Goal: Find specific page/section: Find specific page/section

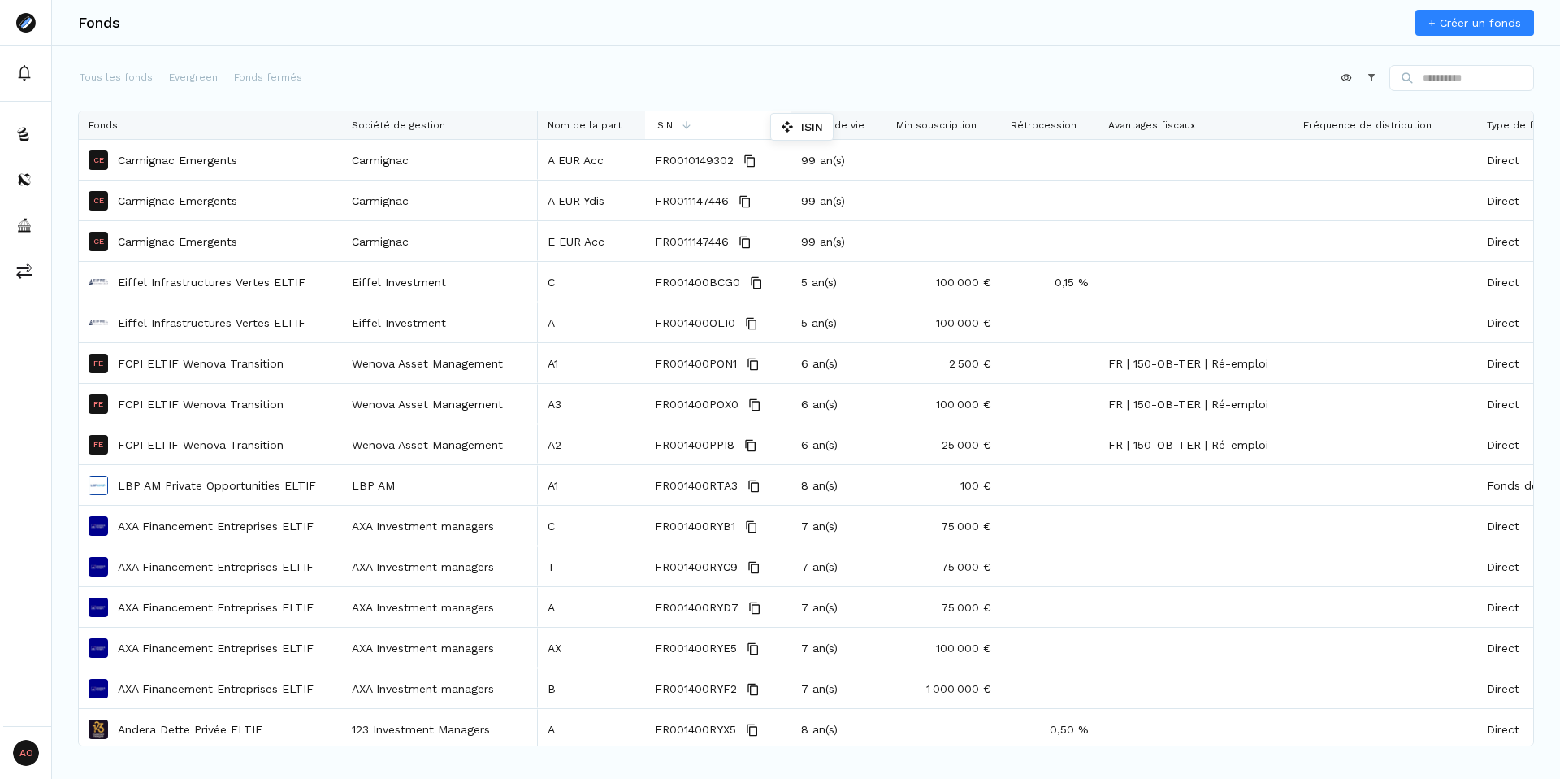
drag, startPoint x: 627, startPoint y: 116, endPoint x: 779, endPoint y: 117, distance: 152.0
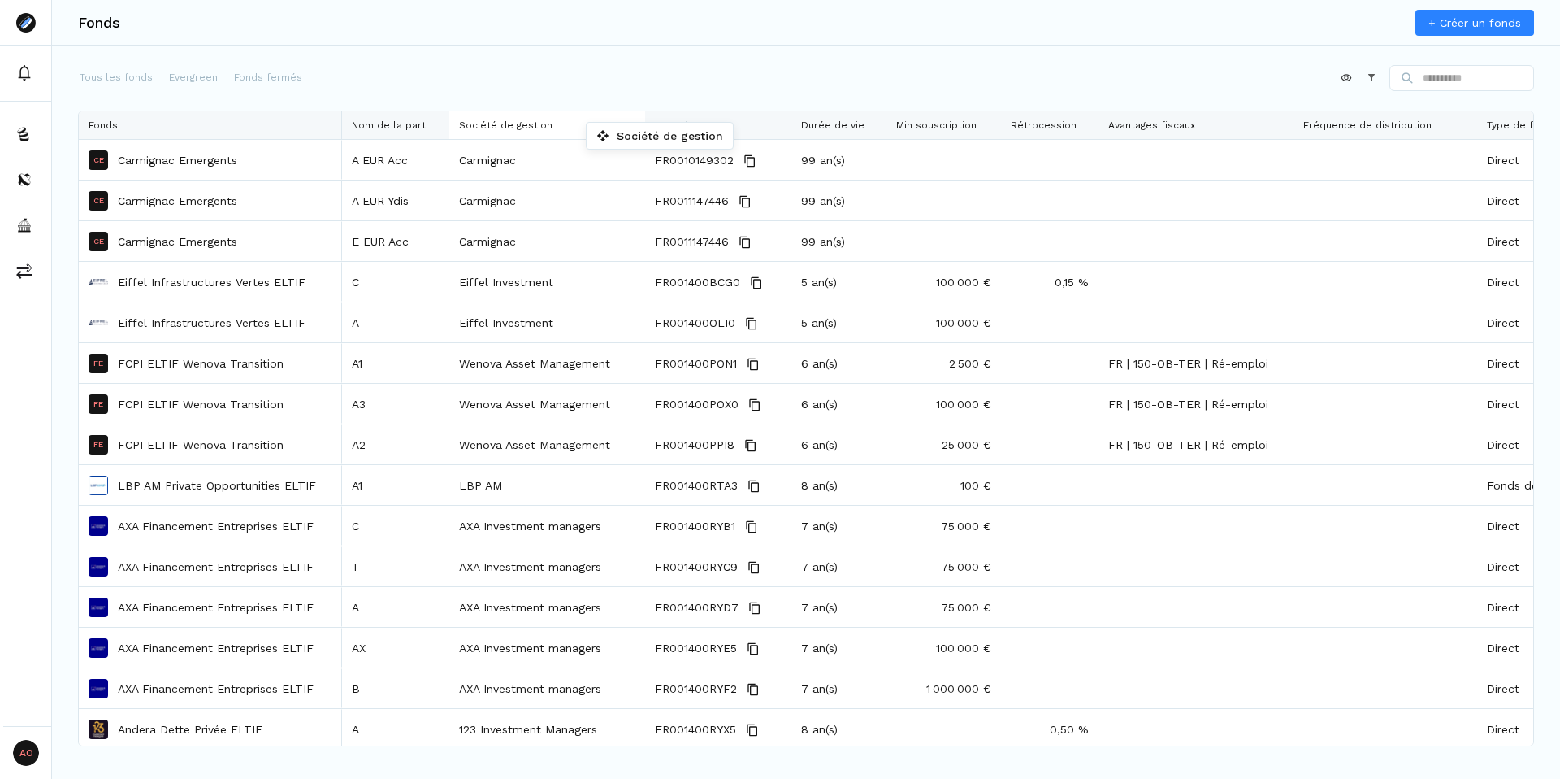
drag, startPoint x: 446, startPoint y: 120, endPoint x: 594, endPoint y: 126, distance: 148.0
click at [443, 65] on div "Appliquer Constructeur" at bounding box center [806, 81] width 1456 height 33
click at [283, 76] on p "Fonds fermés" at bounding box center [268, 77] width 68 height 15
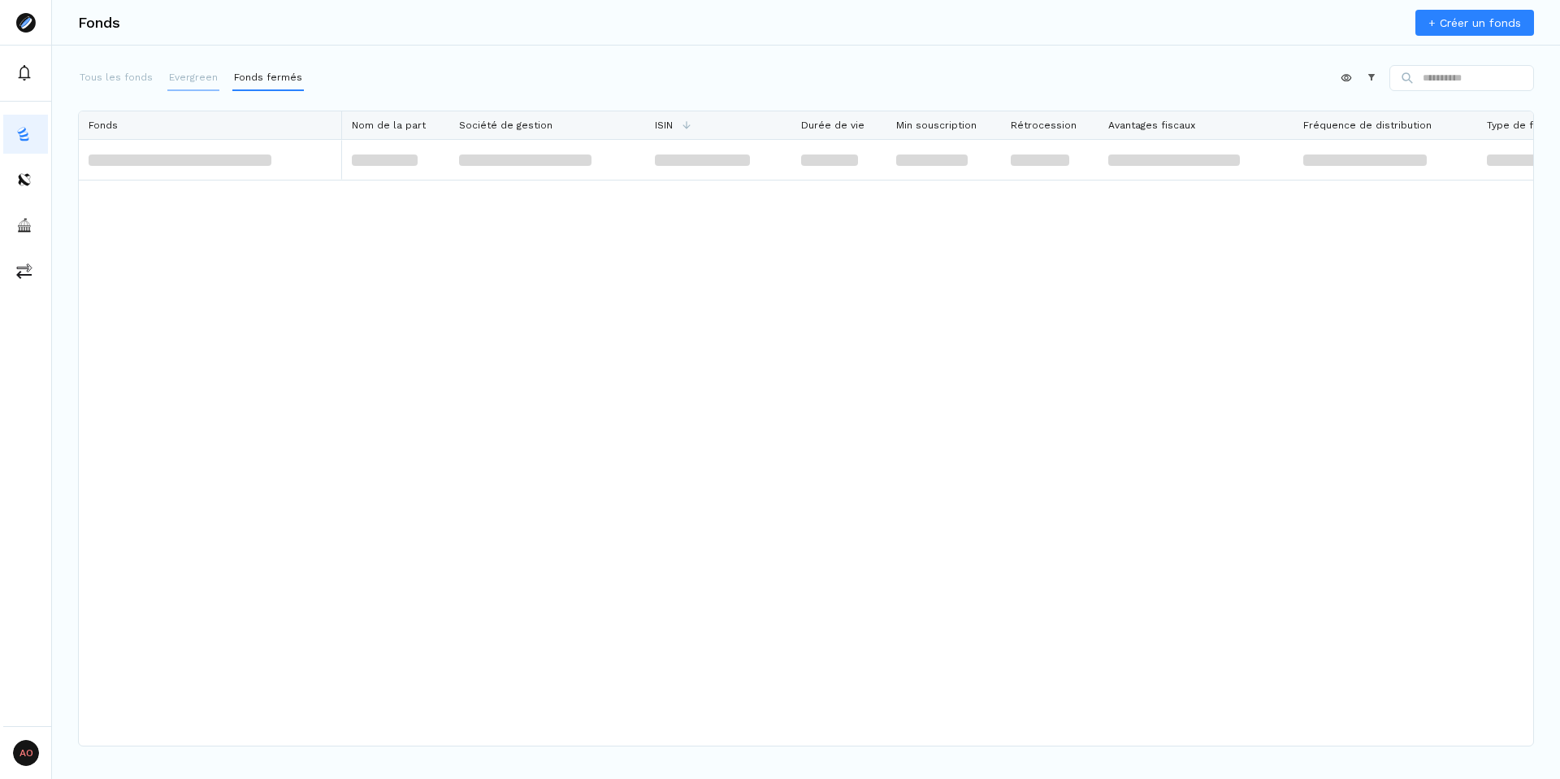
click at [197, 82] on p "Evergreen" at bounding box center [193, 77] width 49 height 15
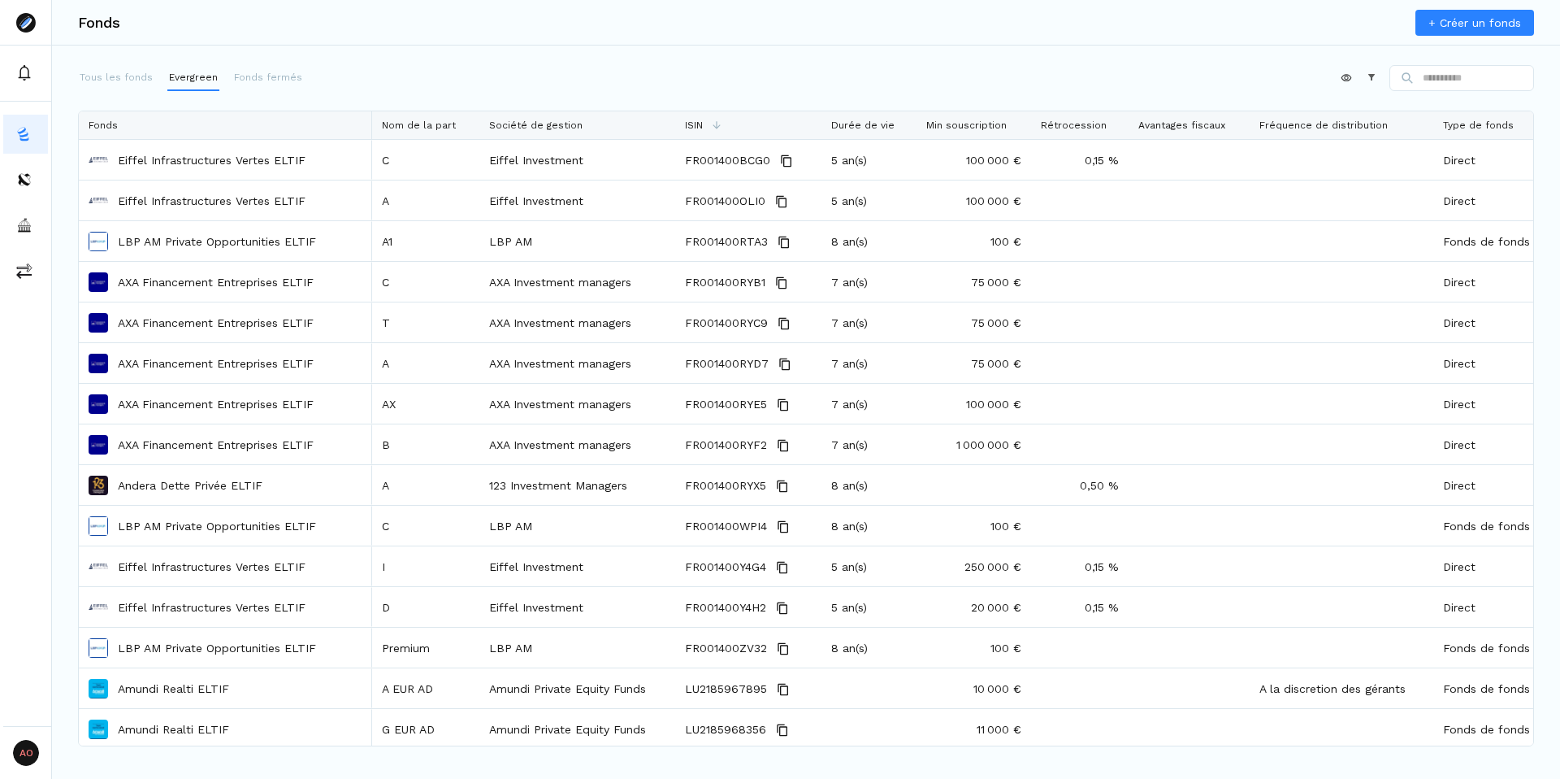
drag, startPoint x: 462, startPoint y: 128, endPoint x: 367, endPoint y: 140, distance: 95.9
click at [367, 140] on div "Fonds Nom de la part Société de gestion ISIN Durée de vie Min souscription Rétr…" at bounding box center [806, 428] width 1455 height 634
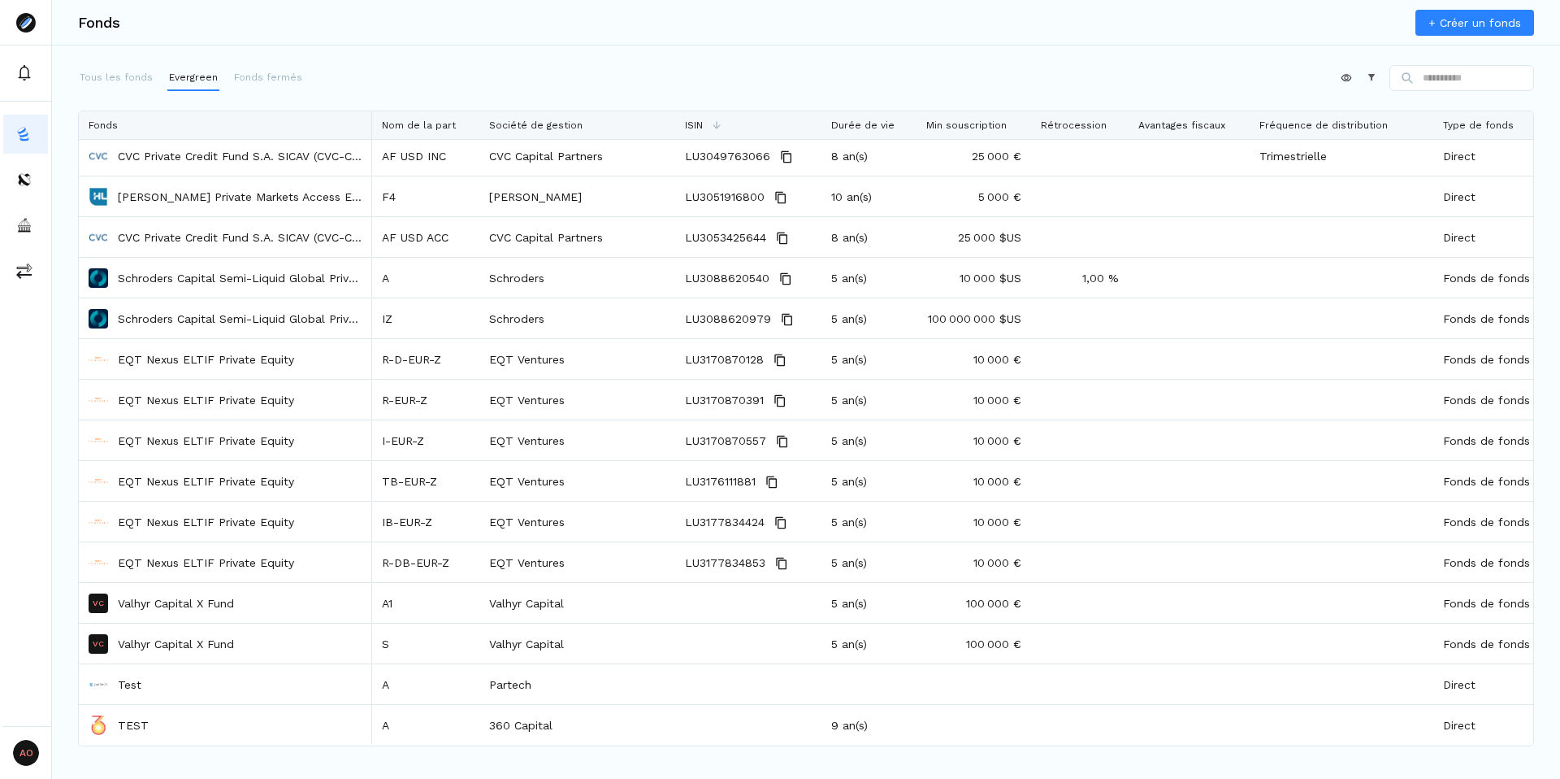
scroll to position [3986, 0]
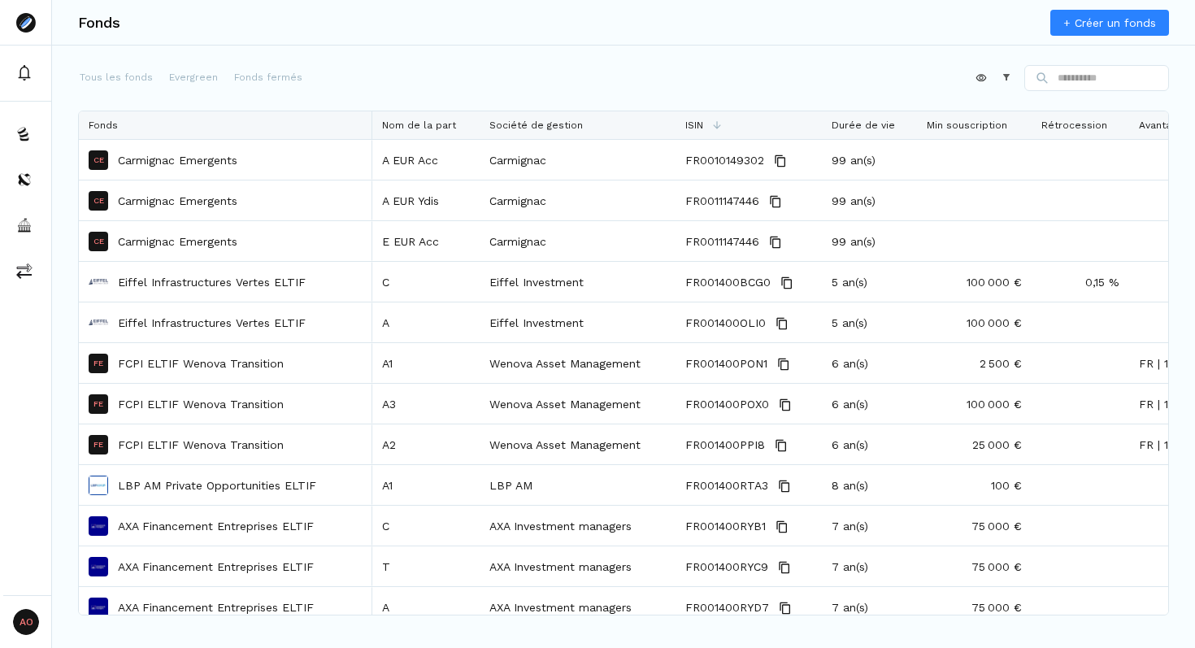
click at [475, 80] on div "Appliquer Constructeur" at bounding box center [623, 81] width 1091 height 33
click at [169, 78] on p "Evergreen" at bounding box center [193, 77] width 49 height 15
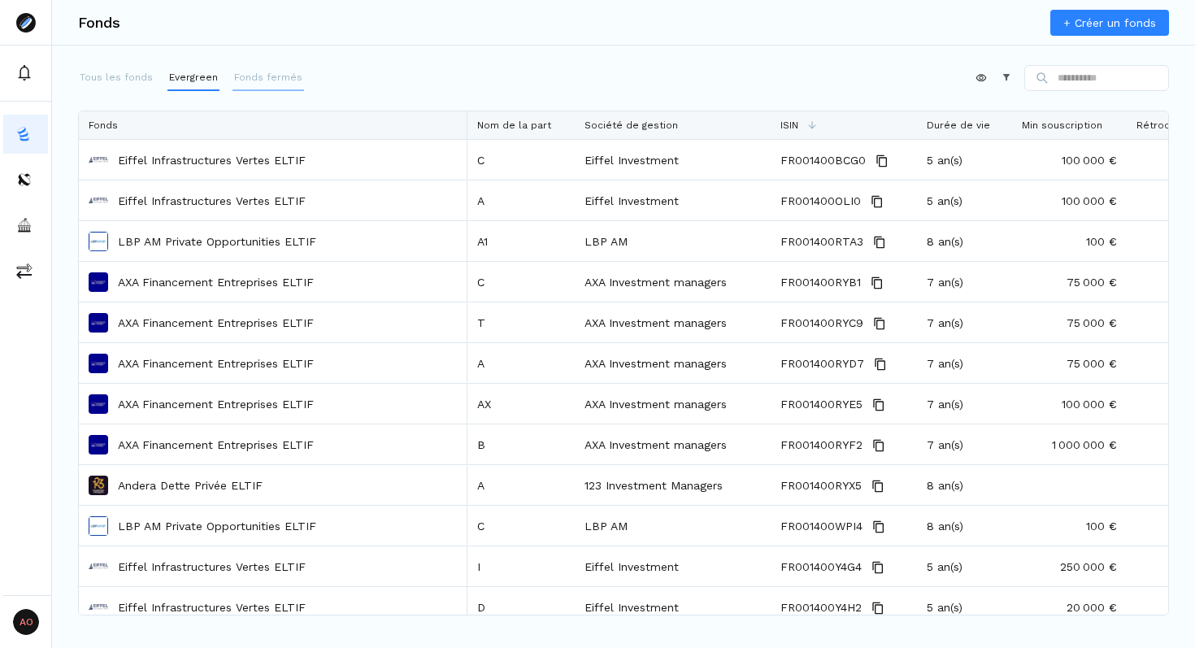
click at [254, 74] on p "Fonds fermés" at bounding box center [268, 77] width 68 height 15
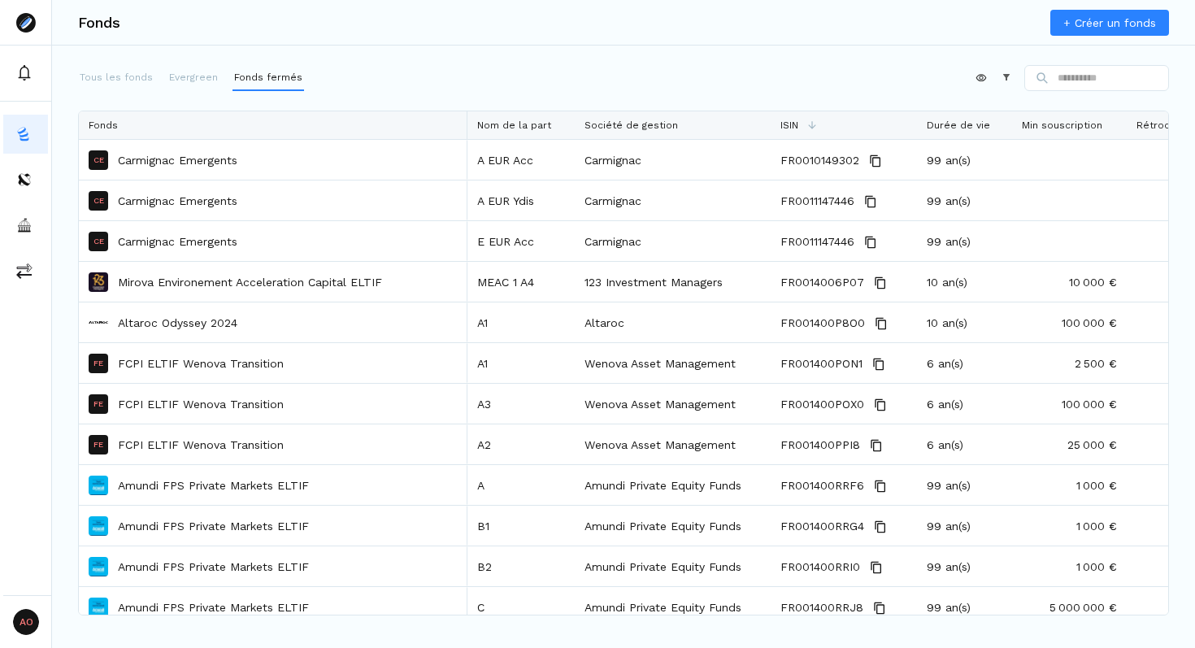
click at [462, 74] on div "Appliquer Constructeur" at bounding box center [623, 81] width 1091 height 33
click at [456, 74] on div "Appliquer Constructeur" at bounding box center [623, 81] width 1091 height 33
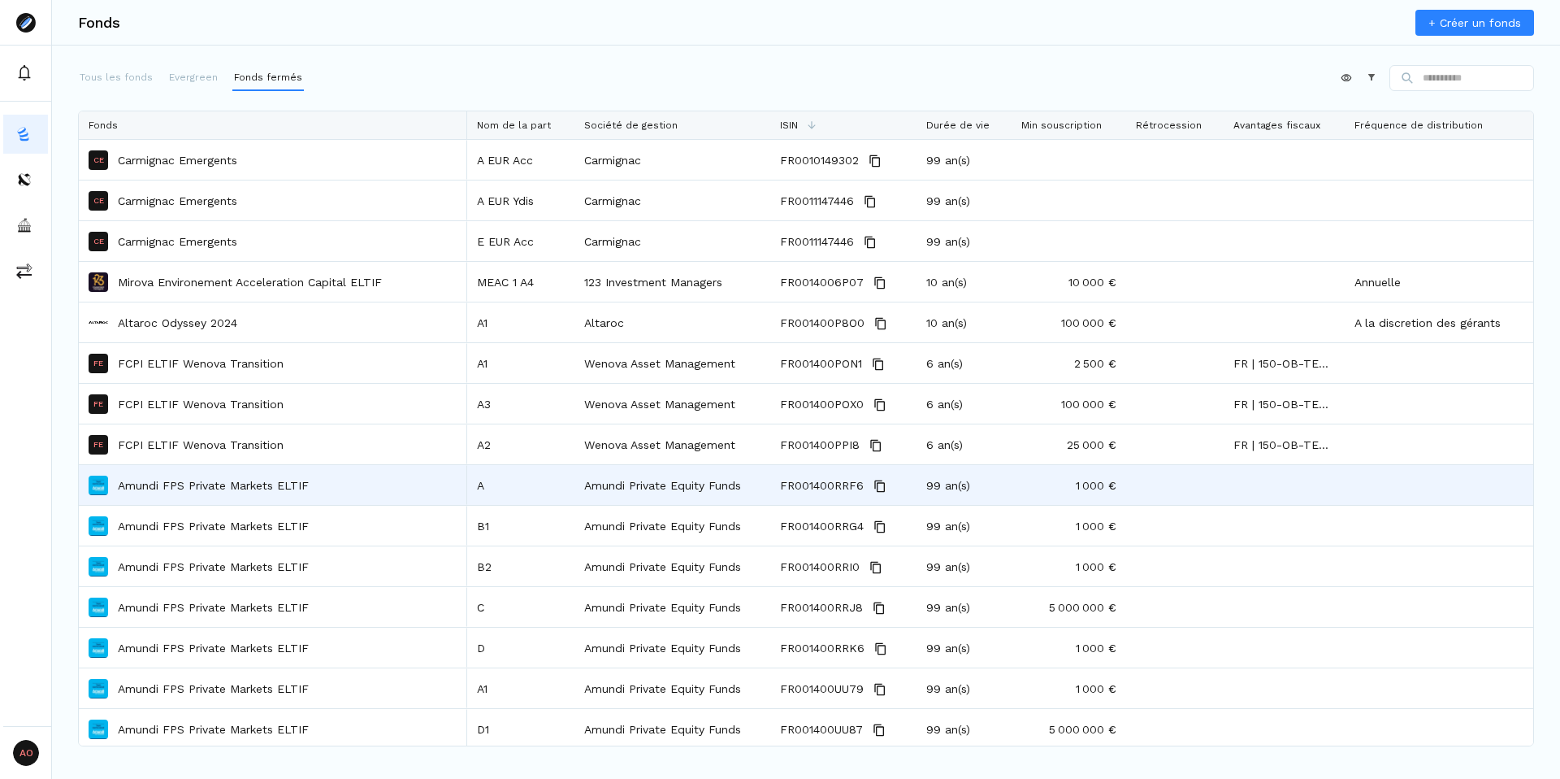
click at [203, 488] on p "Amundi FPS Private Markets ELTIF" at bounding box center [213, 485] width 191 height 16
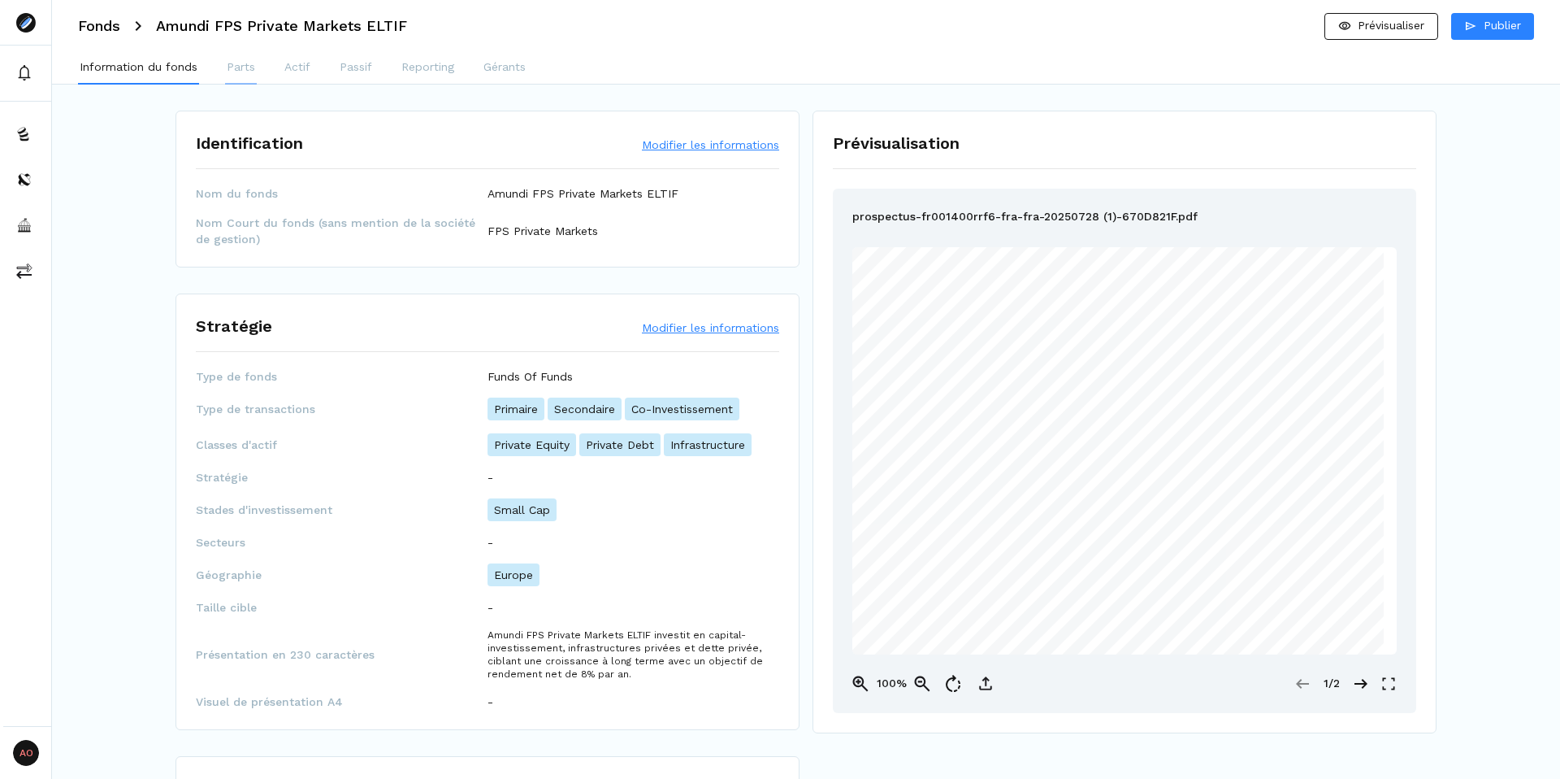
click at [236, 75] on p "Parts" at bounding box center [241, 67] width 28 height 17
